Goal: Task Accomplishment & Management: Manage account settings

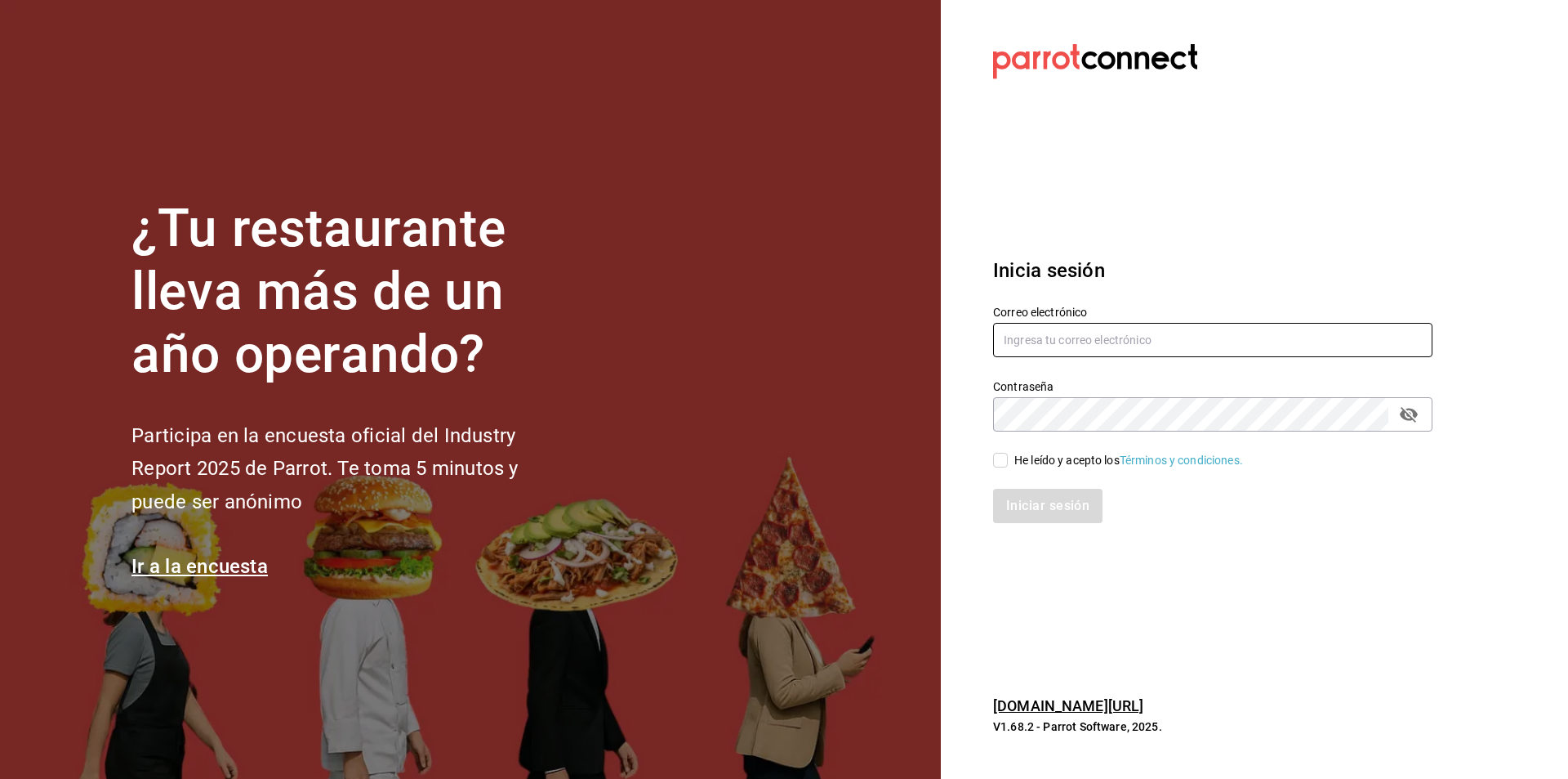
click at [1066, 331] on input "text" at bounding box center [1212, 340] width 439 height 35
type input "vallealto@papizzas.com.mx"
click at [997, 458] on input "He leído y acepto los Términos y condiciones." at bounding box center [1000, 460] width 15 height 15
checkbox input "true"
click at [1033, 517] on button "Iniciar sesión" at bounding box center [1048, 506] width 111 height 35
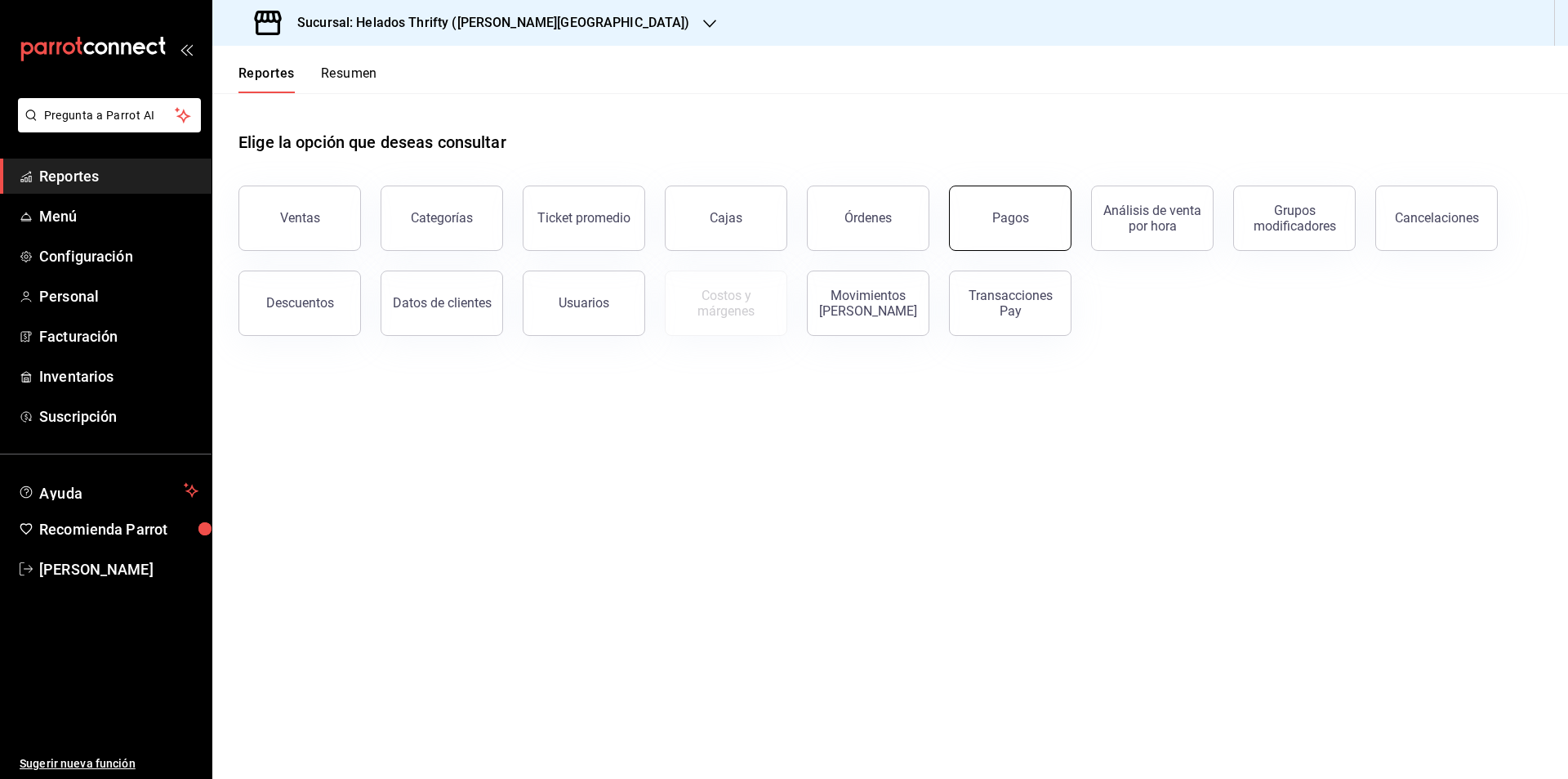
click at [1033, 228] on button "Pagos" at bounding box center [1010, 219] width 123 height 66
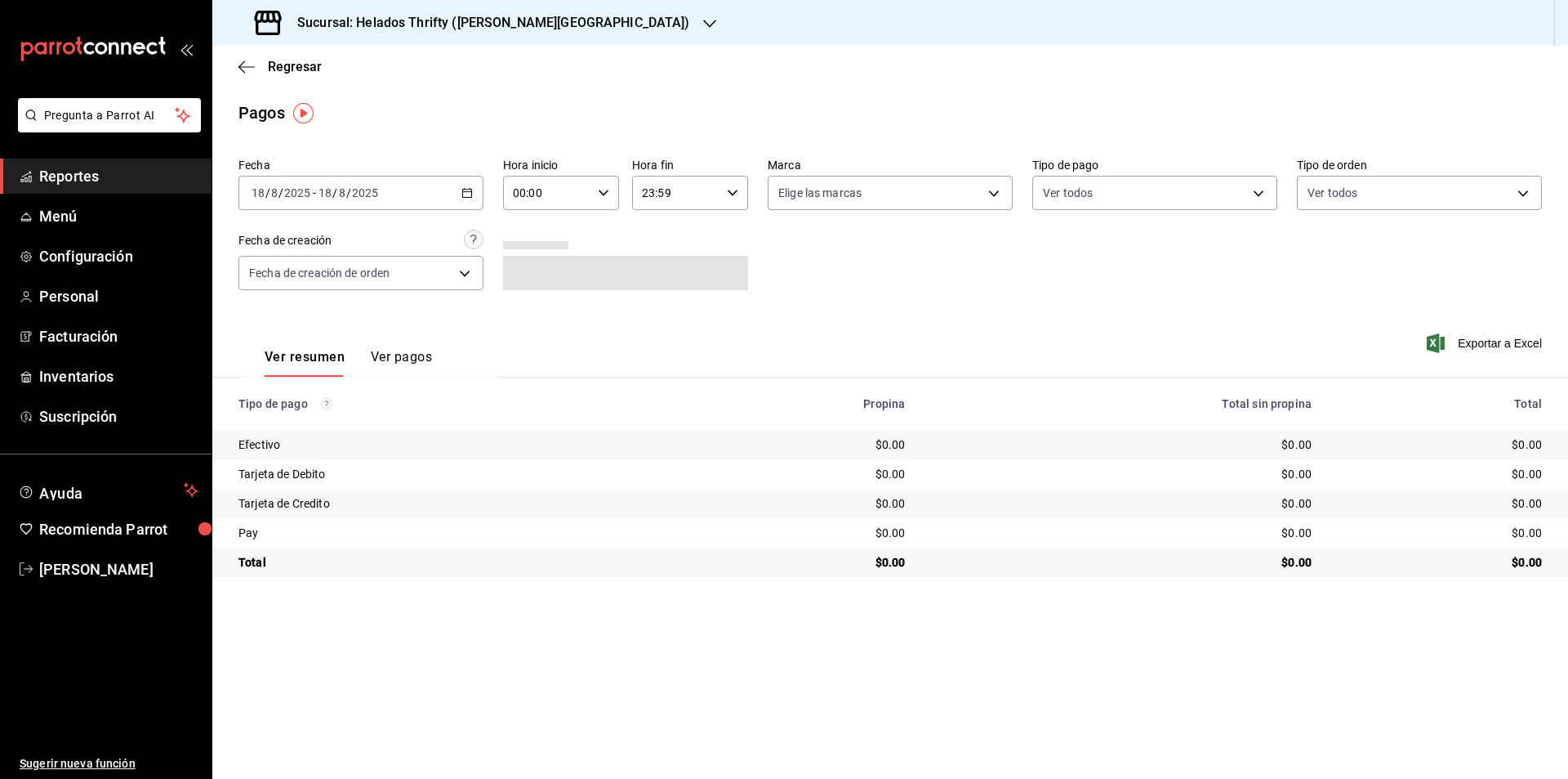
click at [471, 191] on icon "button" at bounding box center [467, 192] width 12 height 12
click at [300, 274] on span "Ayer" at bounding box center [315, 279] width 127 height 17
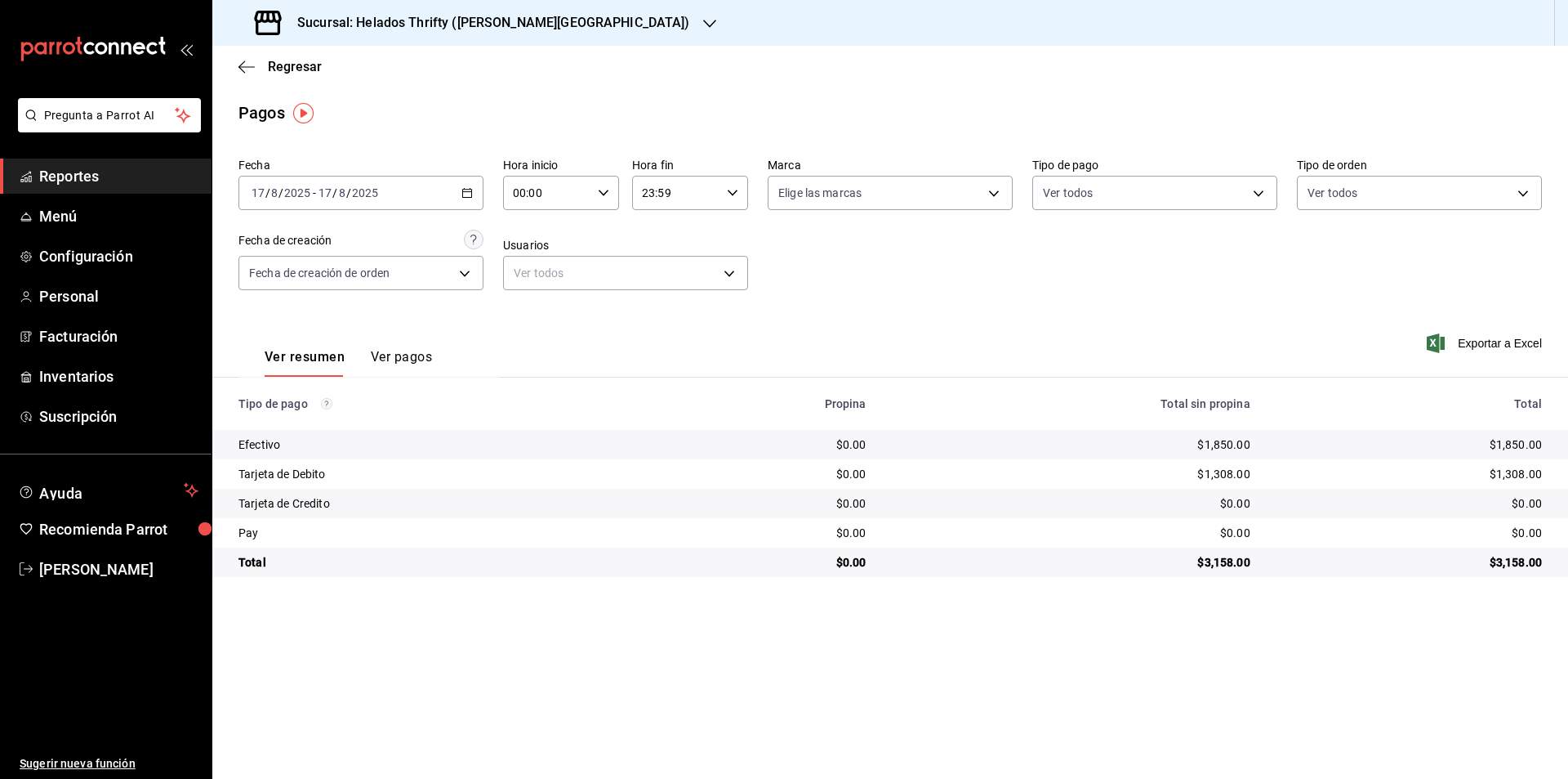
click at [703, 26] on icon "button" at bounding box center [709, 24] width 13 height 13
click at [326, 104] on span "Papizzas ([PERSON_NAME][GEOGRAPHIC_DATA])" at bounding box center [355, 108] width 259 height 17
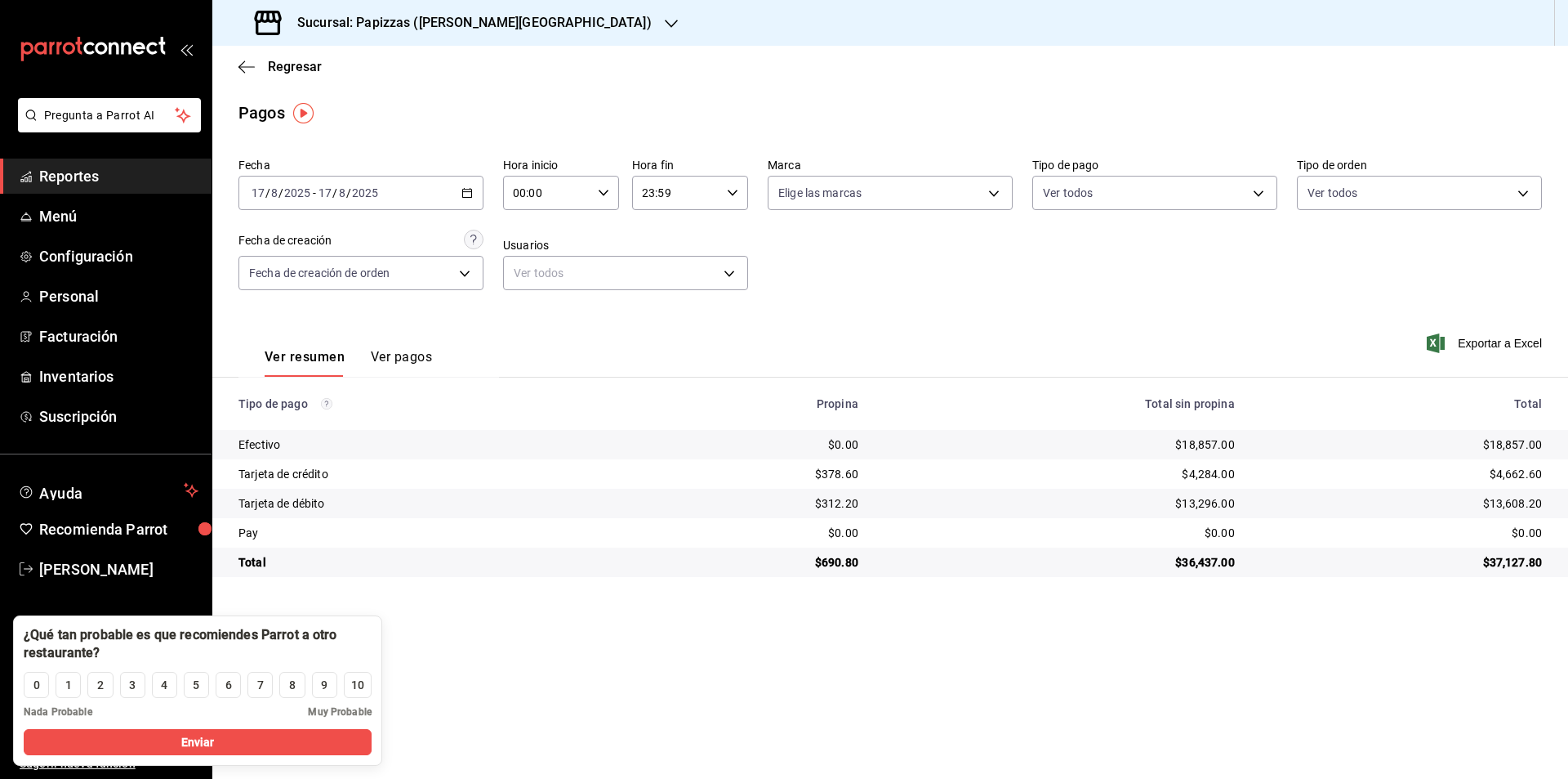
click at [453, 685] on main "Regresar Pagos Fecha [DATE] [DATE] - [DATE] [DATE] Hora inicio 00:00 Hora inici…" at bounding box center [890, 412] width 1356 height 733
click at [420, 552] on td "Total" at bounding box center [428, 562] width 433 height 29
click at [606, 561] on div "Total" at bounding box center [435, 562] width 393 height 16
click at [1503, 510] on td "$13,608.20" at bounding box center [1408, 503] width 321 height 29
click at [955, 118] on div "Pagos" at bounding box center [890, 112] width 1356 height 25
